Goal: Transaction & Acquisition: Purchase product/service

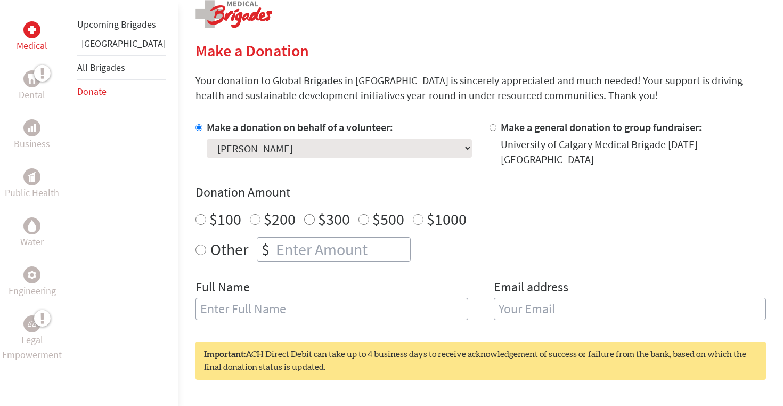
click at [195, 214] on input "$100" at bounding box center [200, 219] width 11 height 11
radio input "true"
click at [274, 238] on input "number" at bounding box center [342, 248] width 136 height 23
click at [195, 214] on input "$100" at bounding box center [200, 219] width 11 height 11
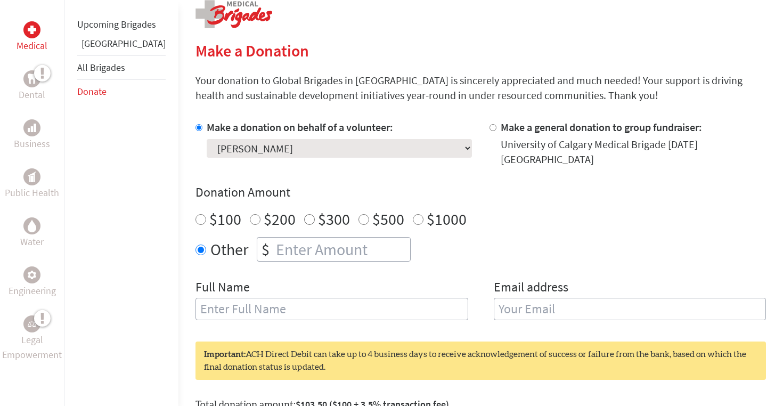
radio input "true"
type input "[PERSON_NAME]"
type input "B"
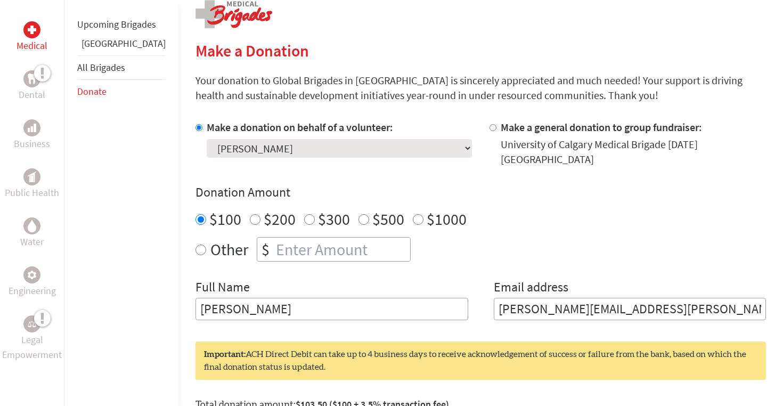
type input "[PERSON_NAME][EMAIL_ADDRESS][PERSON_NAME][DOMAIN_NAME]"
click at [335, 298] on input "[PERSON_NAME]" at bounding box center [331, 309] width 273 height 22
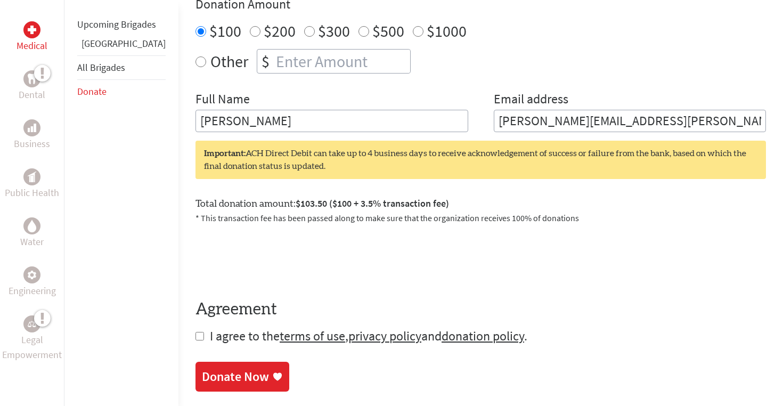
scroll to position [424, 0]
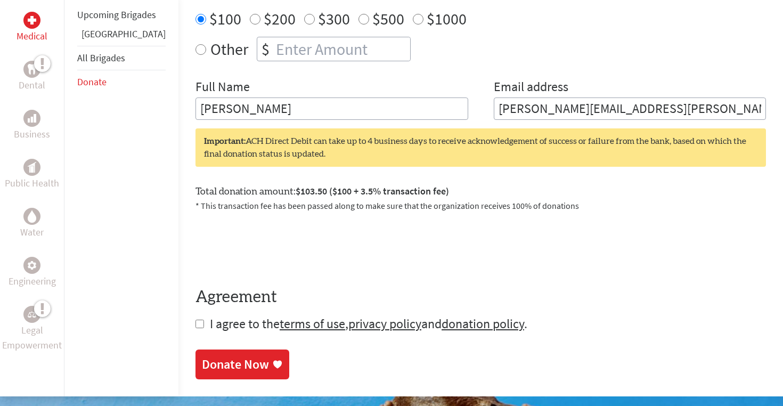
type input "[PERSON_NAME]"
click at [195, 319] on input "checkbox" at bounding box center [199, 323] width 9 height 9
checkbox input "true"
click at [202, 357] on div "Donate Now" at bounding box center [235, 365] width 67 height 17
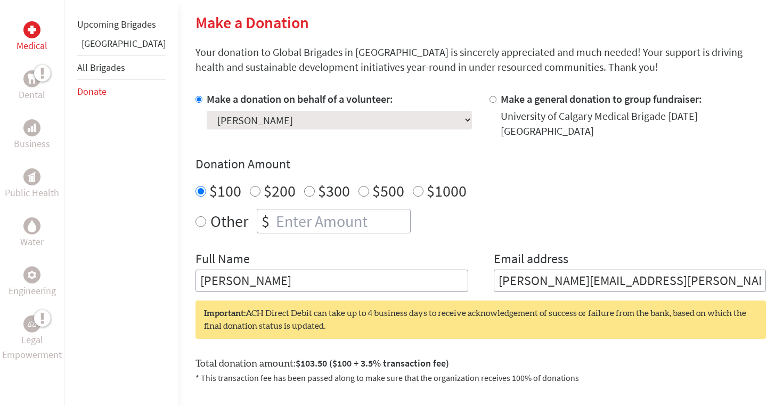
scroll to position [276, 0]
